Goal: Transaction & Acquisition: Purchase product/service

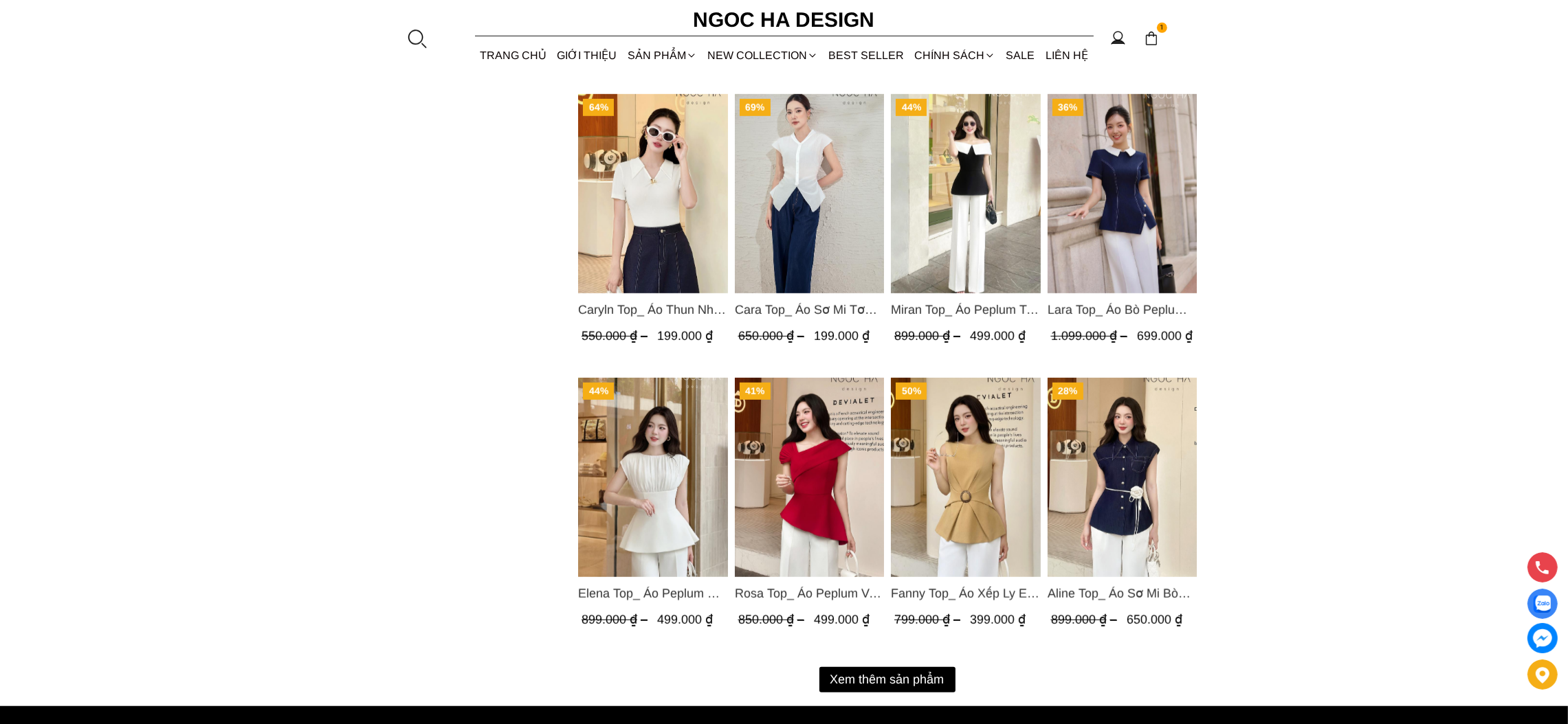
scroll to position [1650, 0]
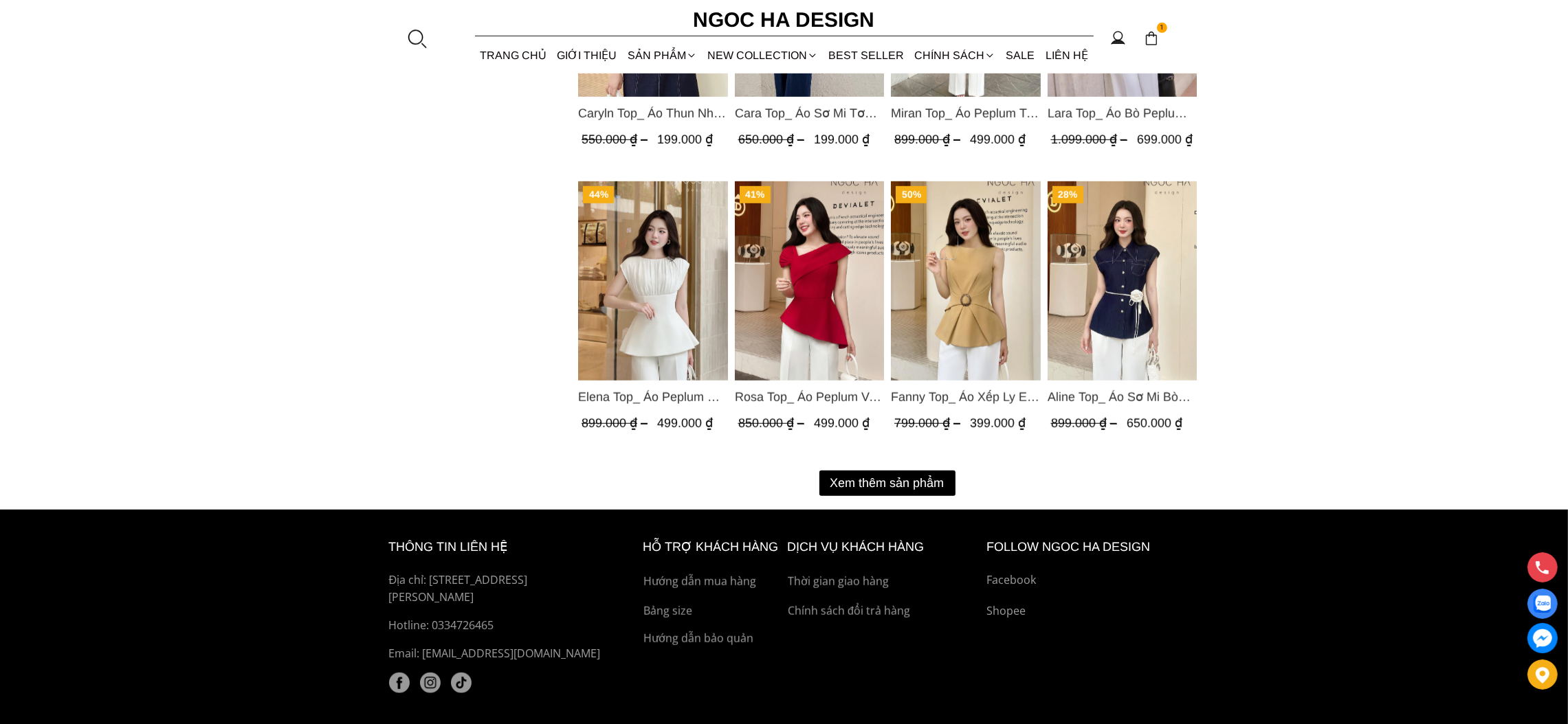
click at [872, 479] on button "Xem thêm sản phẩm" at bounding box center [887, 483] width 136 height 25
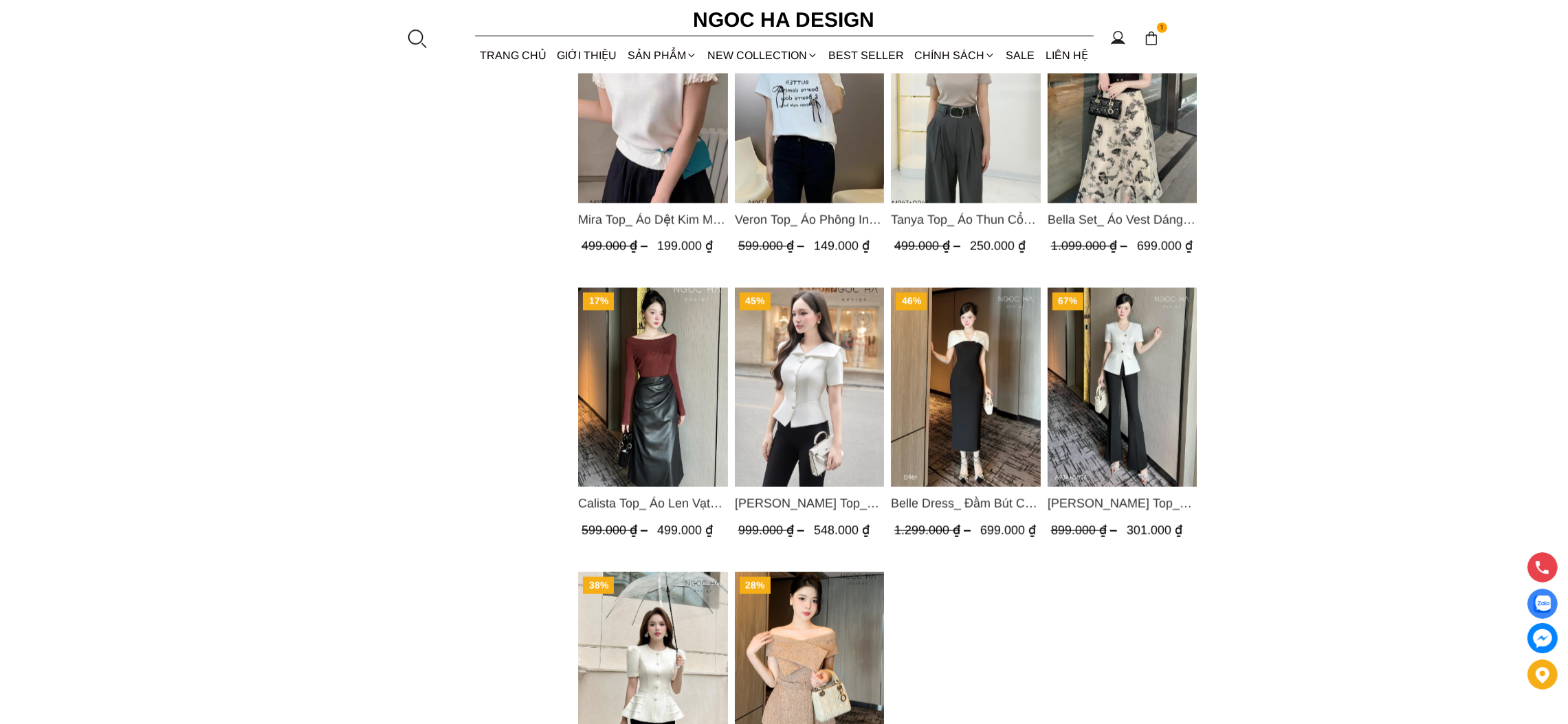
scroll to position [2783, 0]
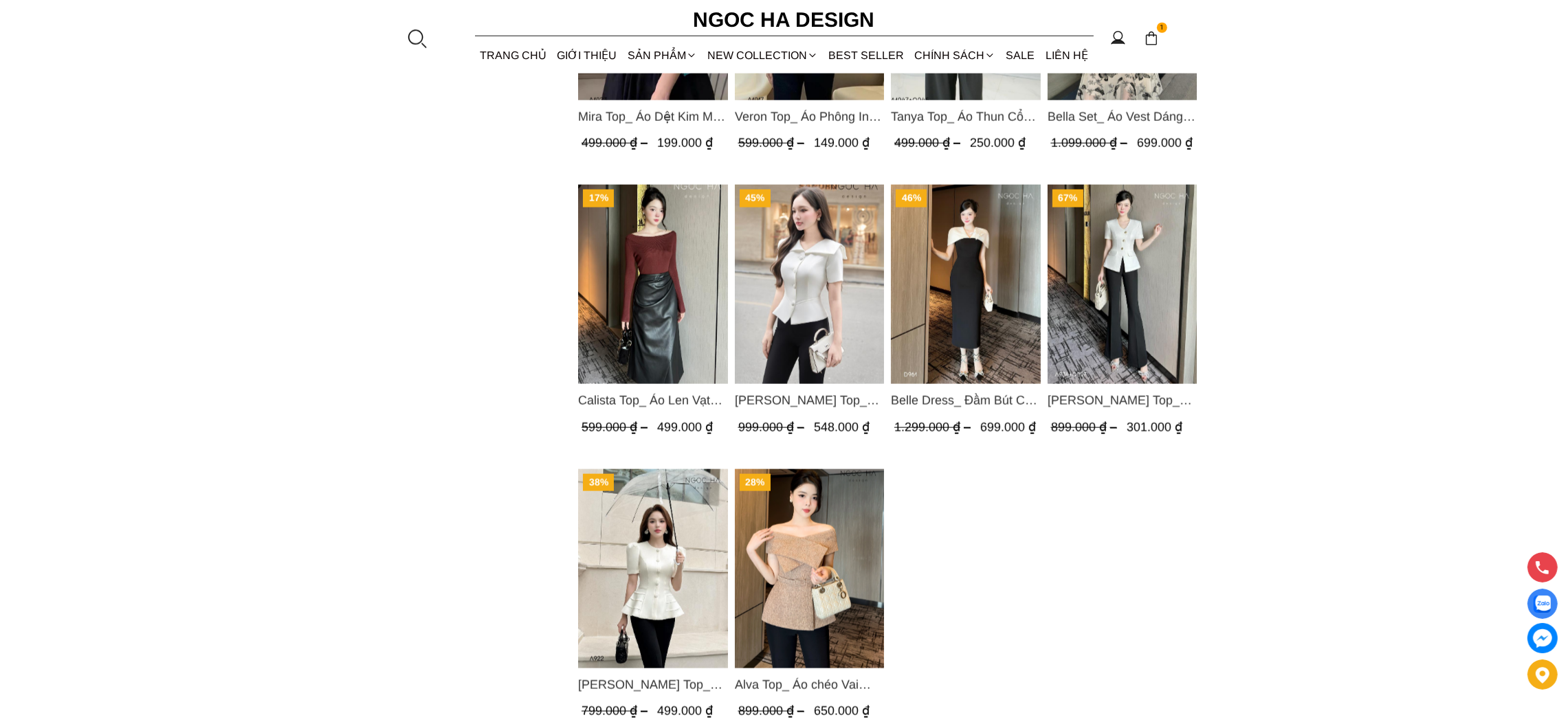
click at [1125, 299] on img "Product image - Amy Top_ Áo Vạt Chéo Đính 3 Cúc Tay Cộc Màu Trắng A934" at bounding box center [1122, 285] width 150 height 200
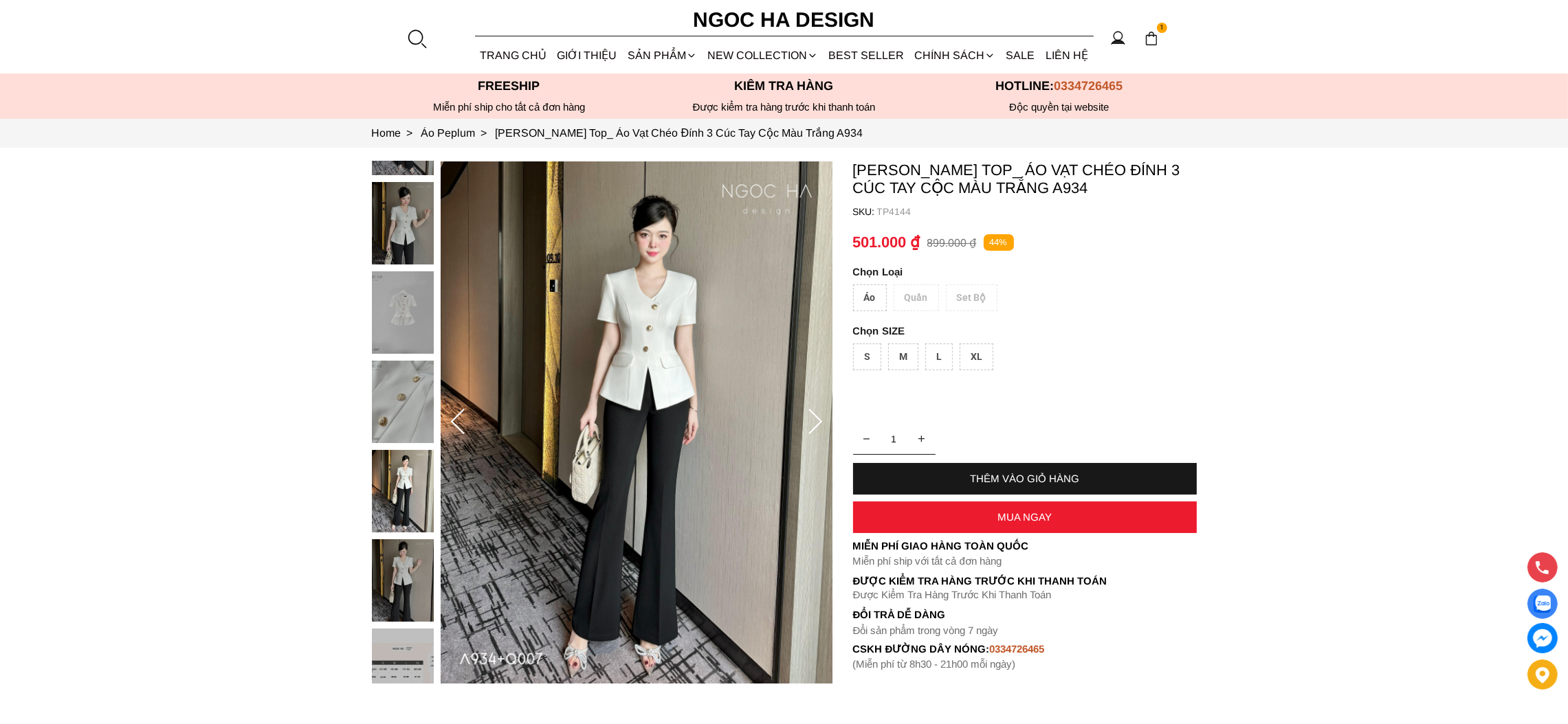
click at [905, 358] on div "M" at bounding box center [903, 356] width 30 height 26
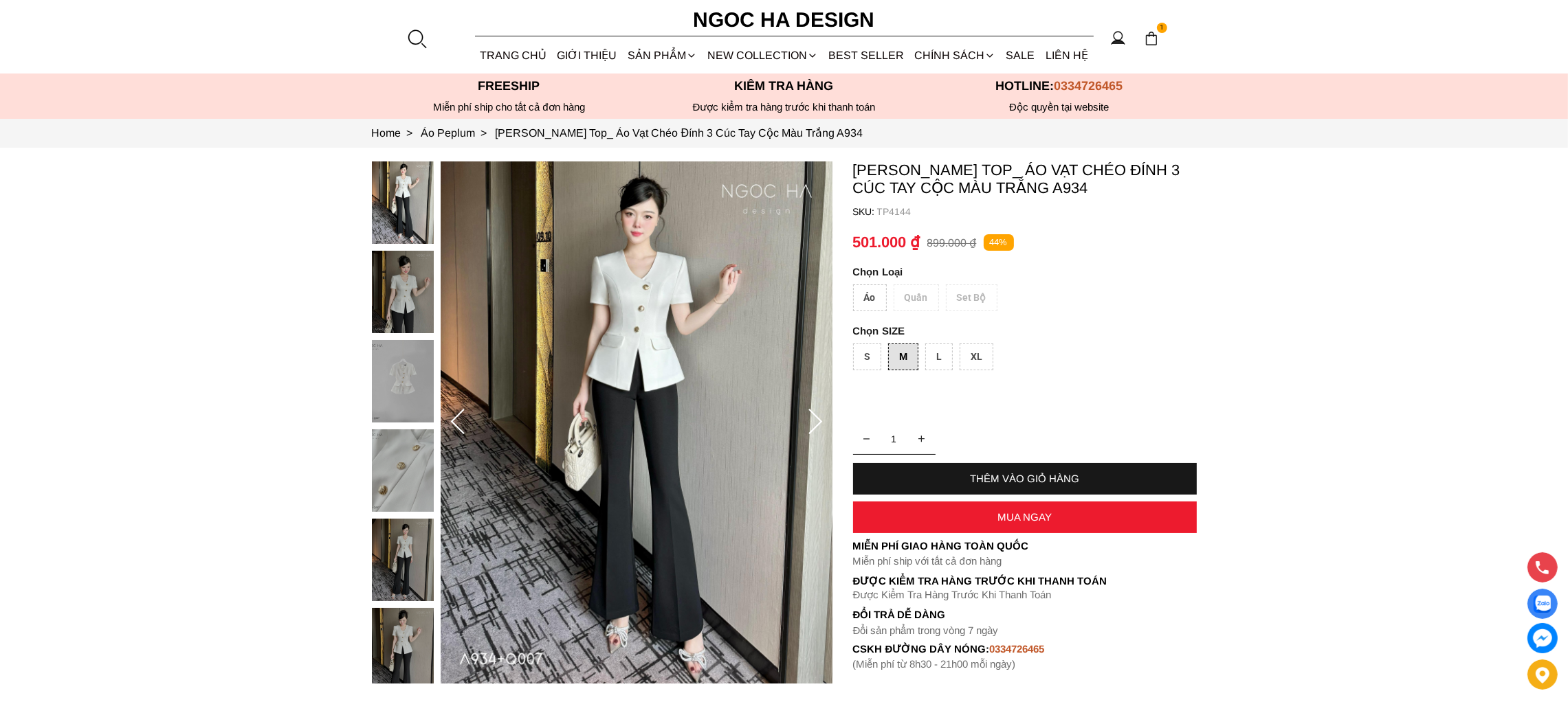
click at [867, 299] on div "Áo" at bounding box center [870, 297] width 33 height 26
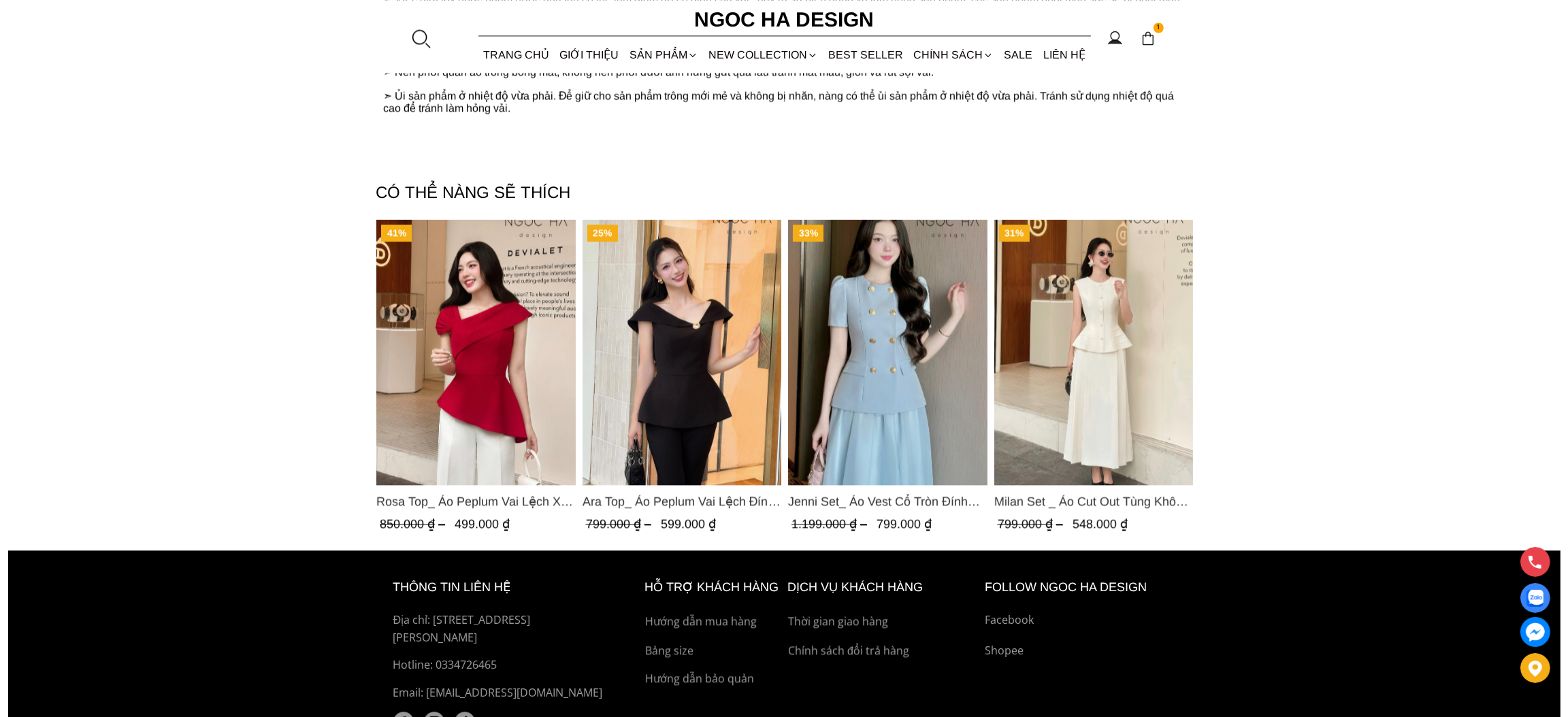
scroll to position [4593, 0]
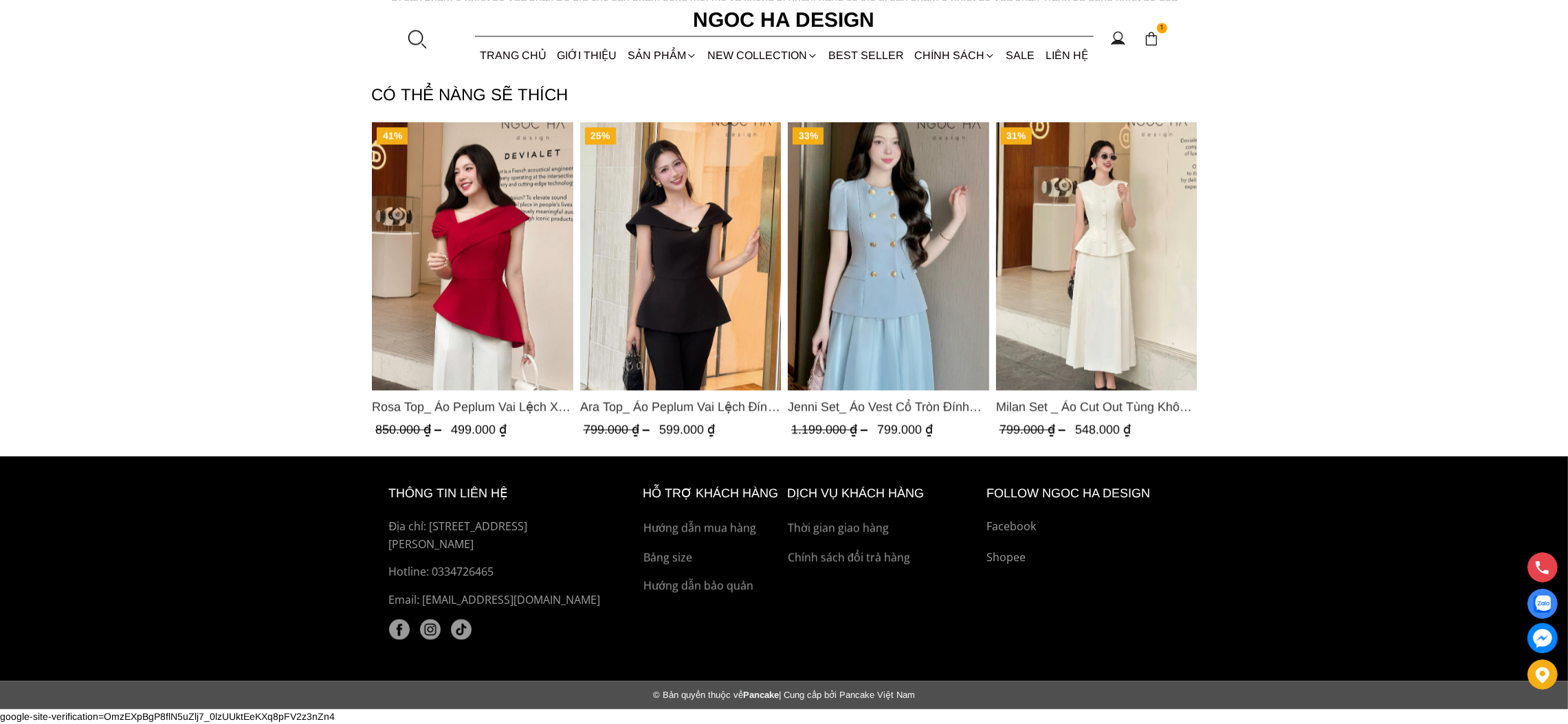
click at [410, 35] on div at bounding box center [416, 38] width 21 height 21
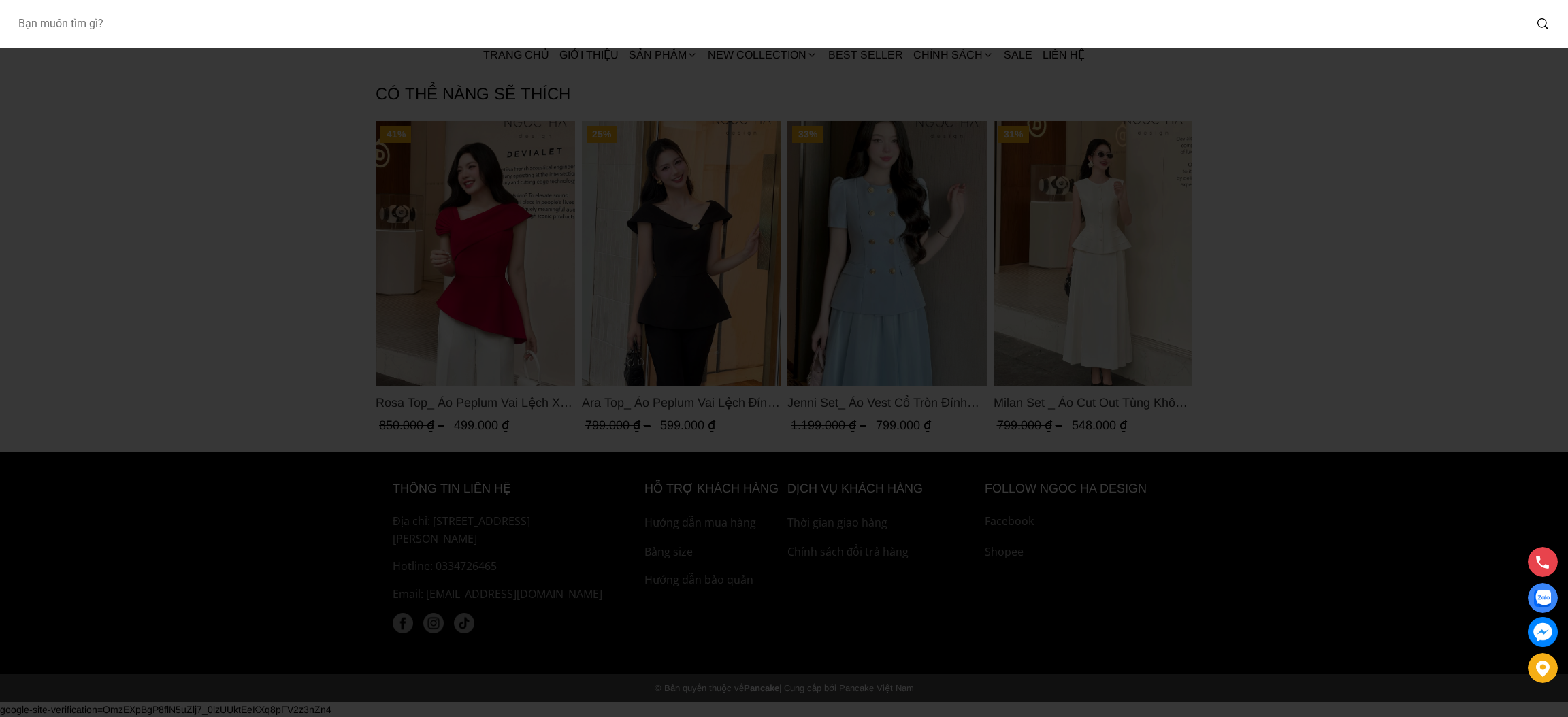
drag, startPoint x: 257, startPoint y: 21, endPoint x: 266, endPoint y: 22, distance: 9.1
click at [258, 21] on input "Input search Bạn muốn tìm gì?" at bounding box center [765, 23] width 1518 height 31
type input "D961"
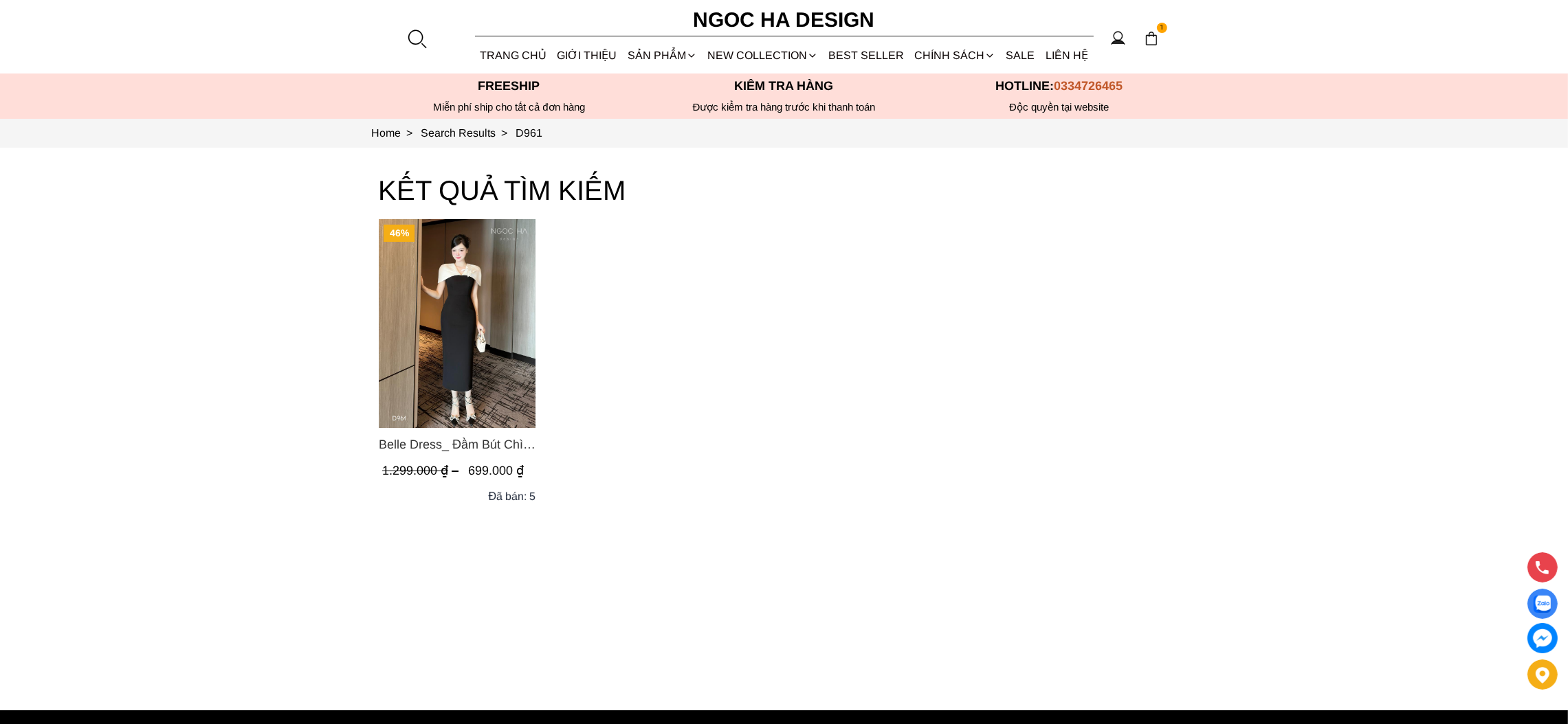
click at [434, 332] on img "Product image - Belle Dress_ Đầm Bút Chì Đen Phối Choàng Vai May Ly Màu Trắng K…" at bounding box center [457, 324] width 157 height 209
